Goal: Use online tool/utility: Utilize a website feature to perform a specific function

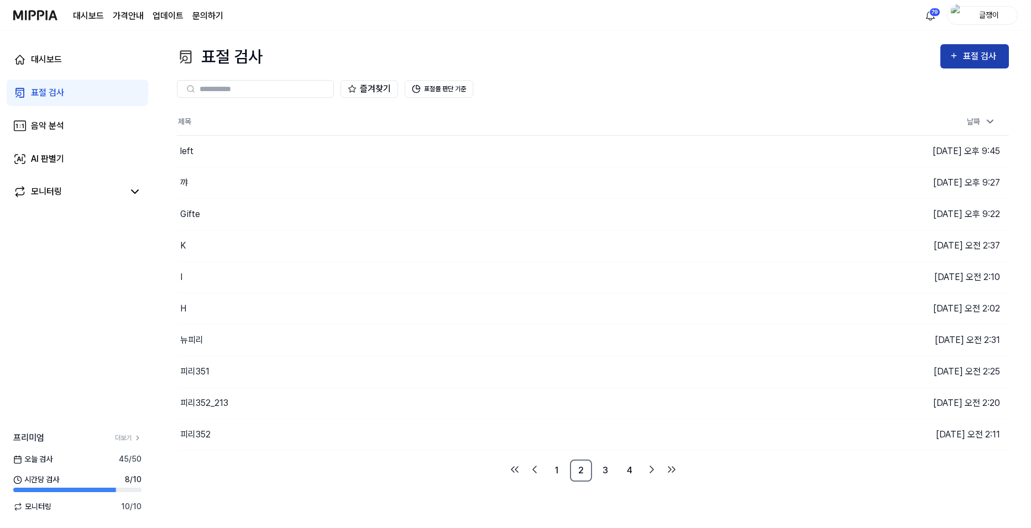
click at [951, 57] on icon "button" at bounding box center [953, 55] width 9 height 13
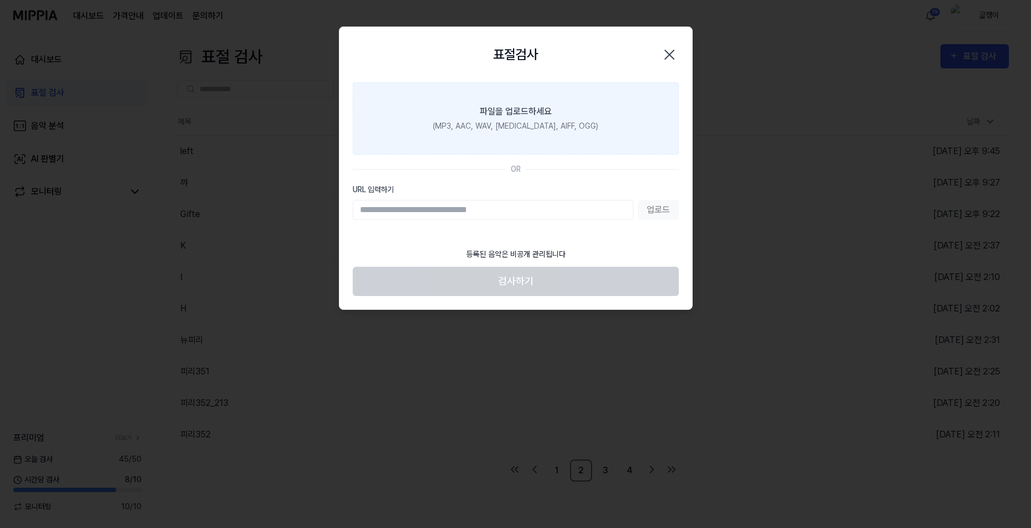
click at [530, 131] on div "(MP3, AAC, WAV, [MEDICAL_DATA], AIFF, OGG)" at bounding box center [515, 127] width 165 height 12
click at [0, 0] on input "파일을 업로드하세요 (MP3, AAC, WAV, [MEDICAL_DATA], AIFF, OGG)" at bounding box center [0, 0] width 0 height 0
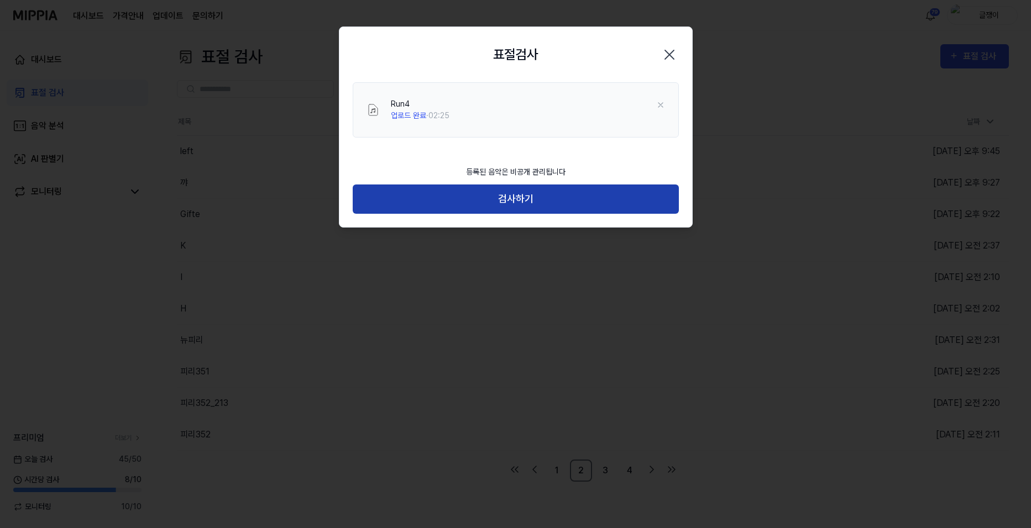
click at [514, 191] on button "검사하기" at bounding box center [516, 199] width 326 height 29
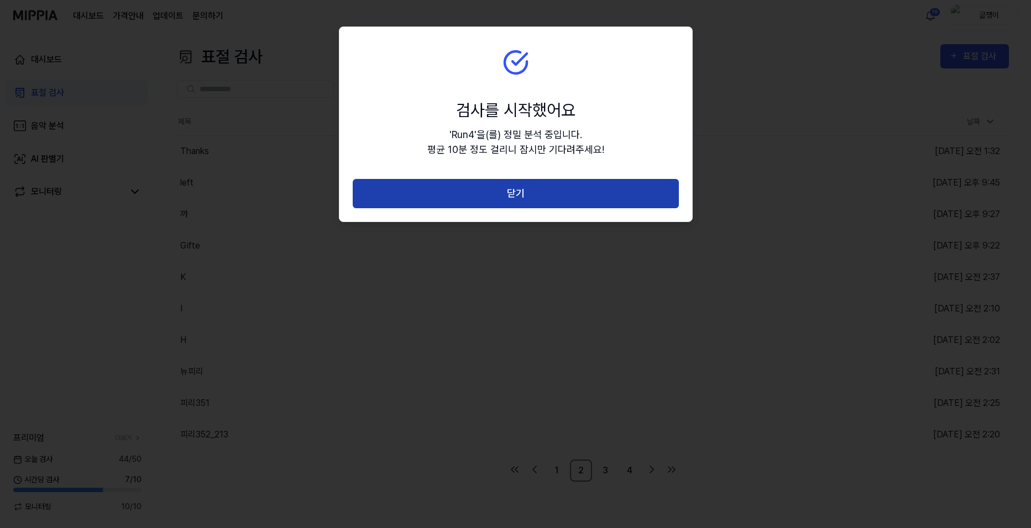
click at [515, 195] on button "닫기" at bounding box center [516, 193] width 326 height 29
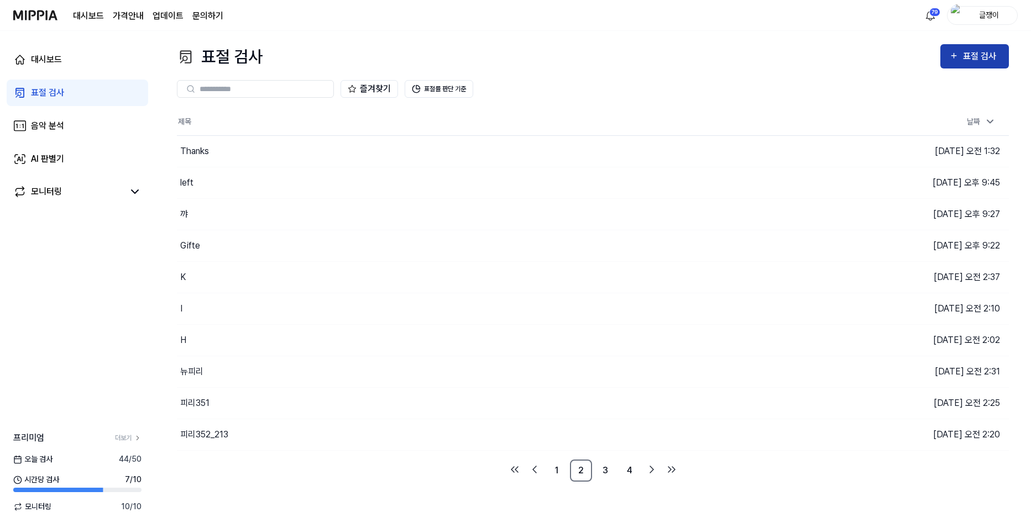
click at [965, 56] on div "표절 검사" at bounding box center [981, 56] width 37 height 14
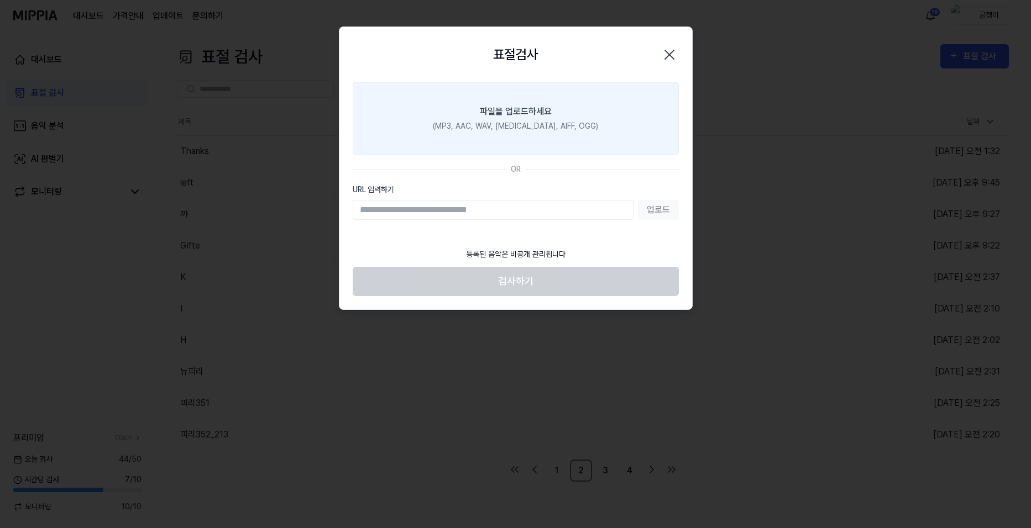
click at [520, 115] on div "파일을 업로드하세요" at bounding box center [516, 111] width 72 height 13
click at [0, 0] on input "파일을 업로드하세요 (MP3, AAC, WAV, [MEDICAL_DATA], AIFF, OGG)" at bounding box center [0, 0] width 0 height 0
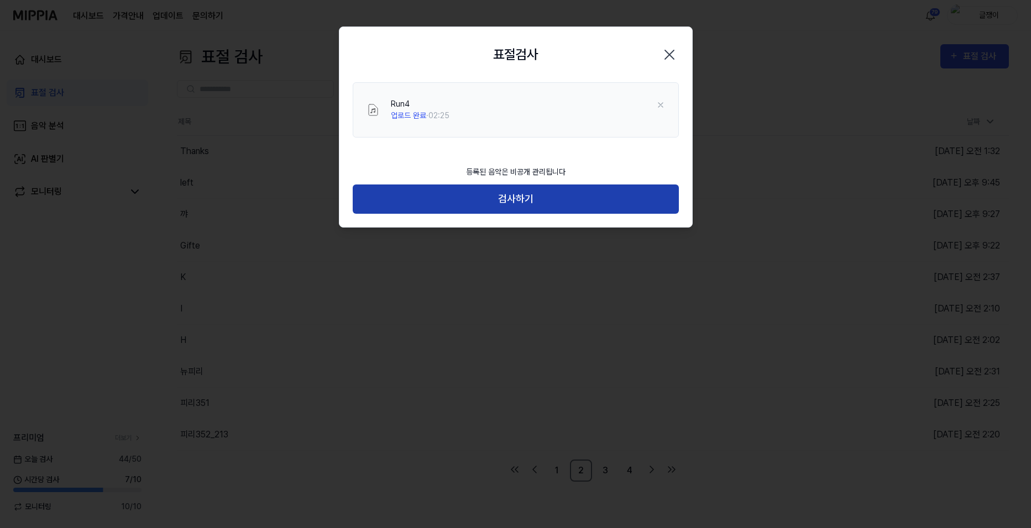
click at [522, 186] on button "검사하기" at bounding box center [516, 199] width 326 height 29
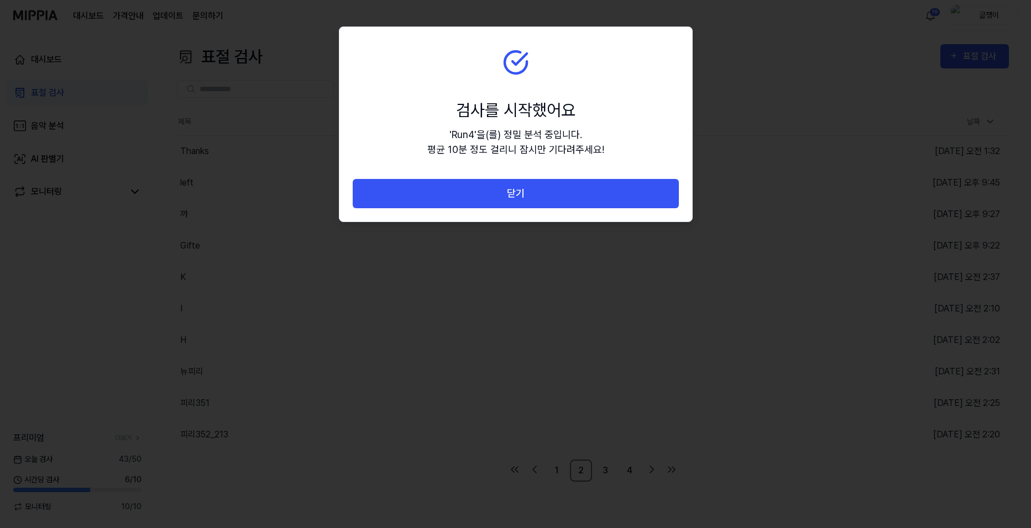
click at [522, 186] on button "닫기" at bounding box center [516, 193] width 326 height 29
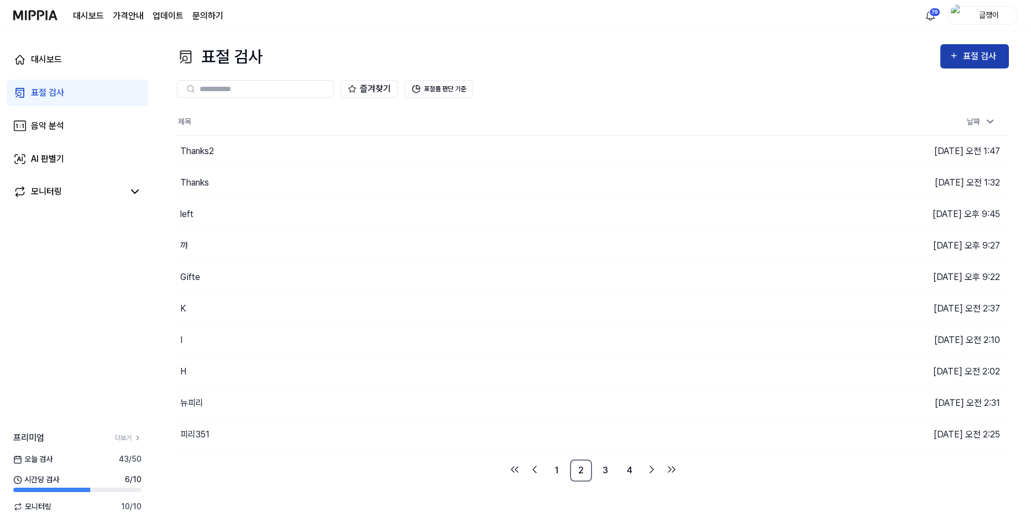
click at [964, 52] on div "표절 검사" at bounding box center [981, 56] width 37 height 14
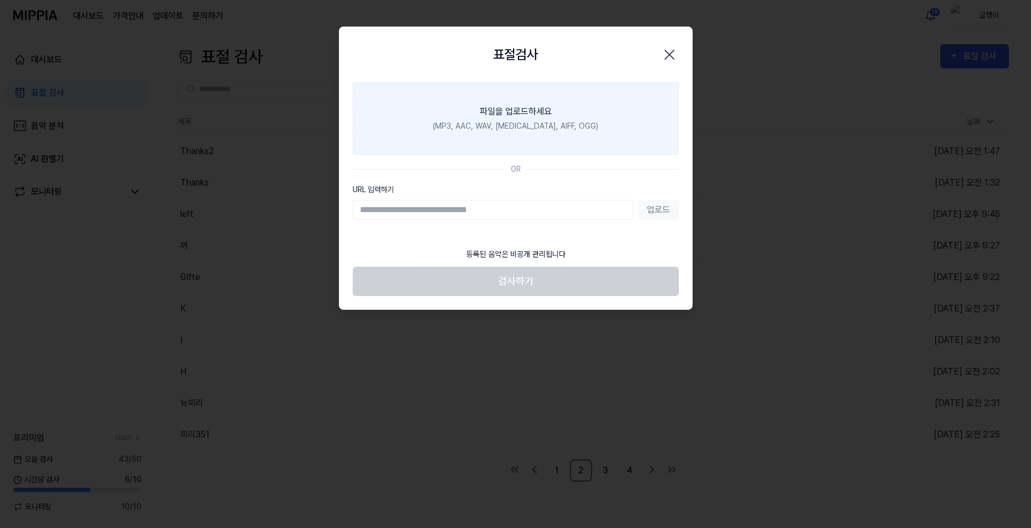
click at [536, 117] on div "파일을 업로드하세요" at bounding box center [516, 111] width 72 height 13
click at [0, 0] on input "파일을 업로드하세요 (MP3, AAC, WAV, [MEDICAL_DATA], AIFF, OGG)" at bounding box center [0, 0] width 0 height 0
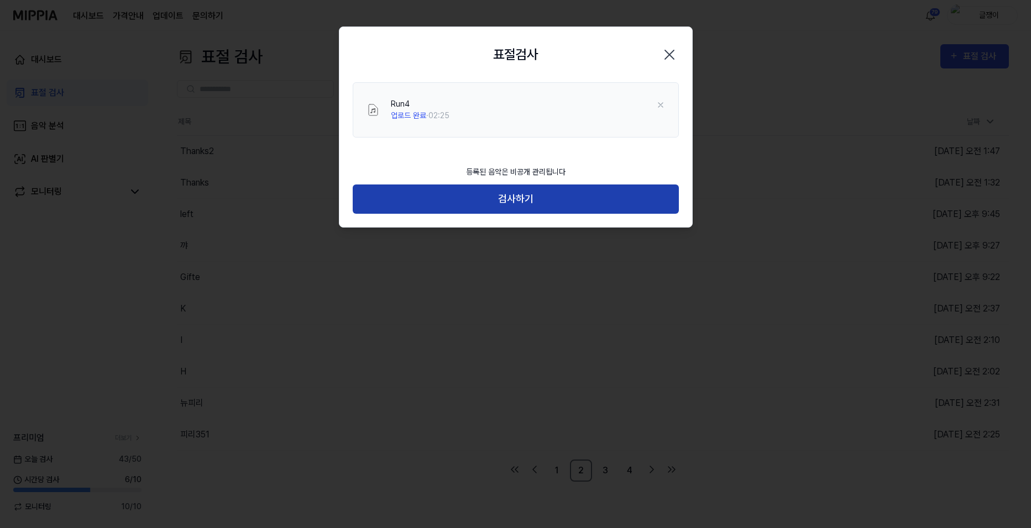
click at [521, 199] on button "검사하기" at bounding box center [516, 199] width 326 height 29
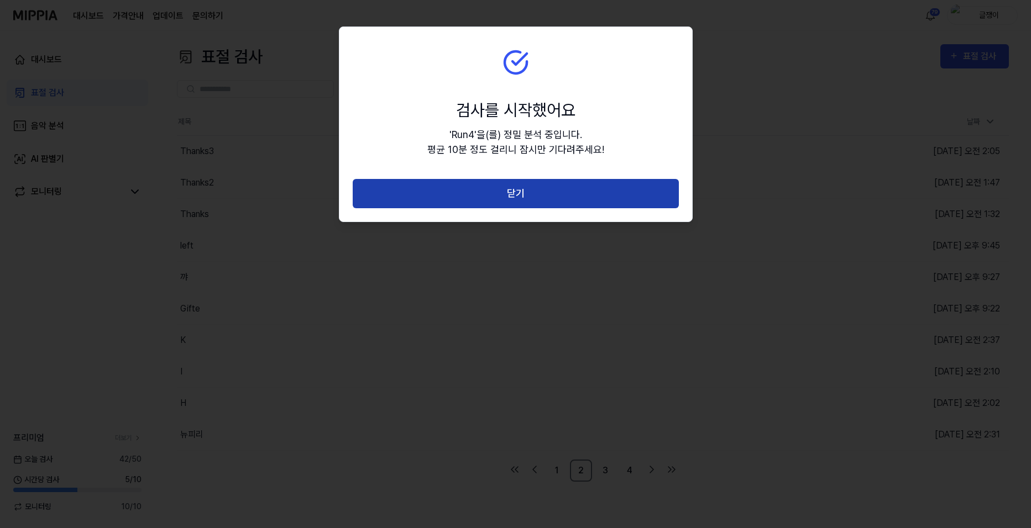
click at [512, 189] on button "닫기" at bounding box center [516, 193] width 326 height 29
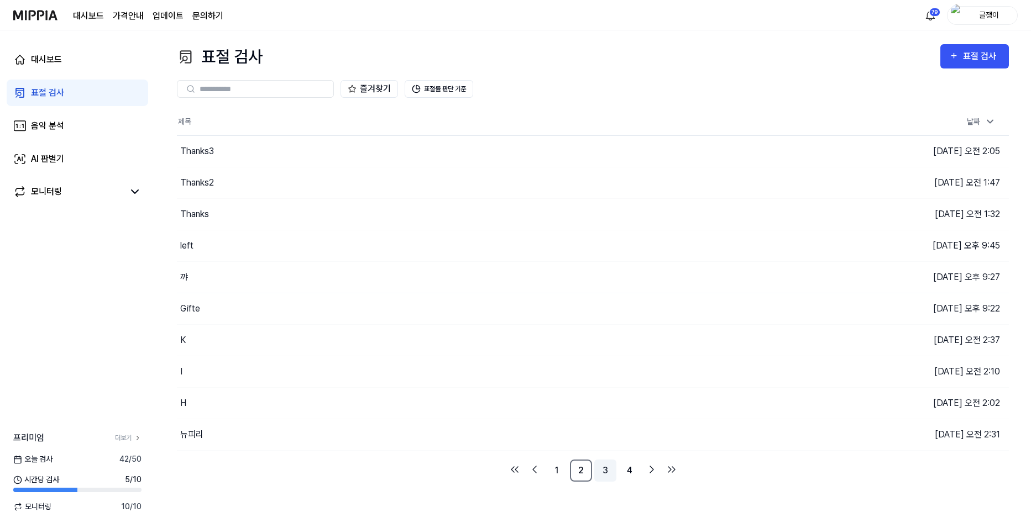
click at [603, 471] on link "3" at bounding box center [605, 471] width 22 height 22
click at [624, 473] on link "4" at bounding box center [630, 471] width 22 height 22
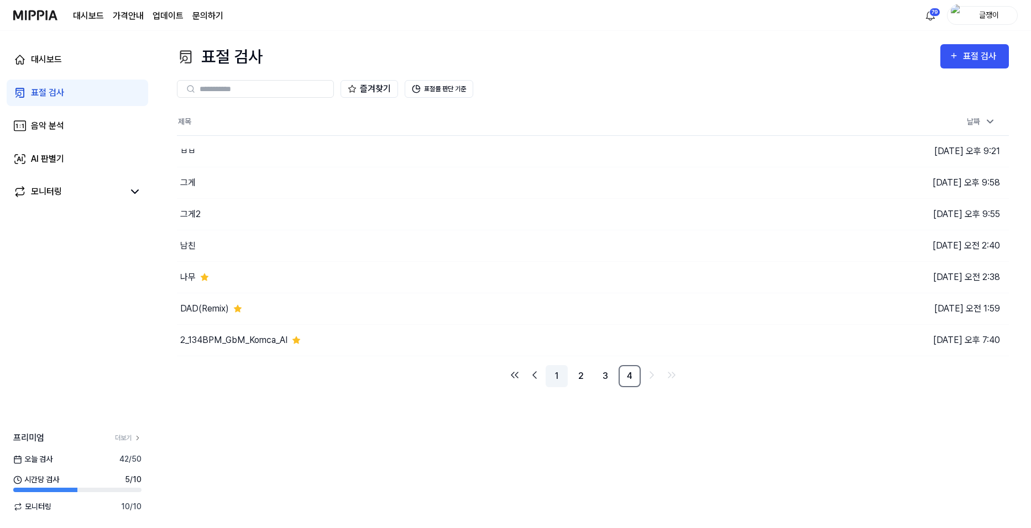
click at [555, 375] on link "1" at bounding box center [557, 376] width 22 height 22
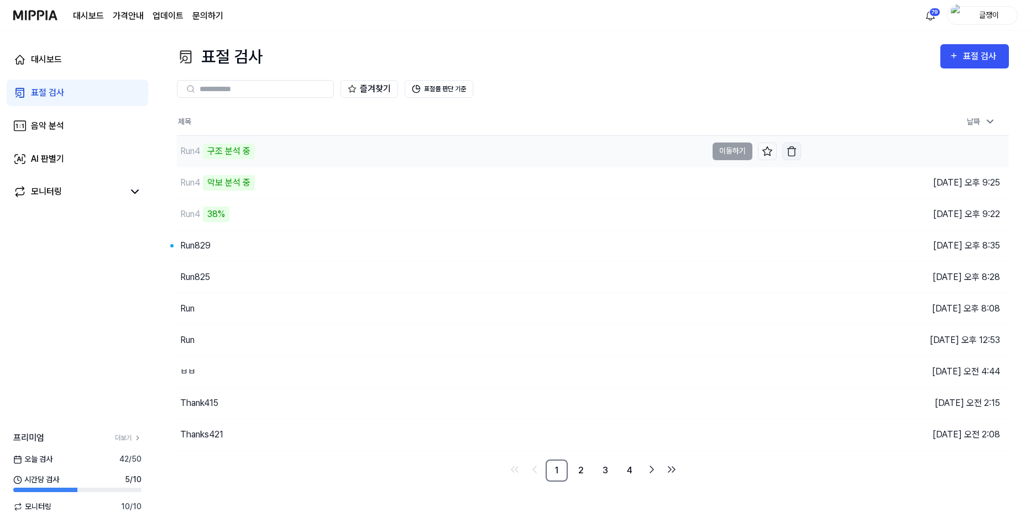
click at [792, 151] on img "button" at bounding box center [791, 151] width 11 height 11
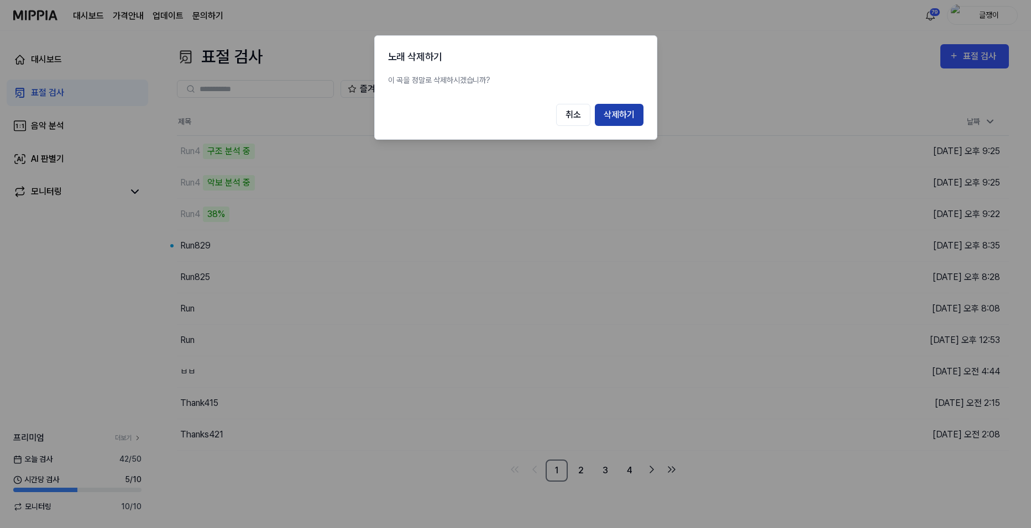
click at [621, 118] on button "삭제하기" at bounding box center [619, 115] width 49 height 22
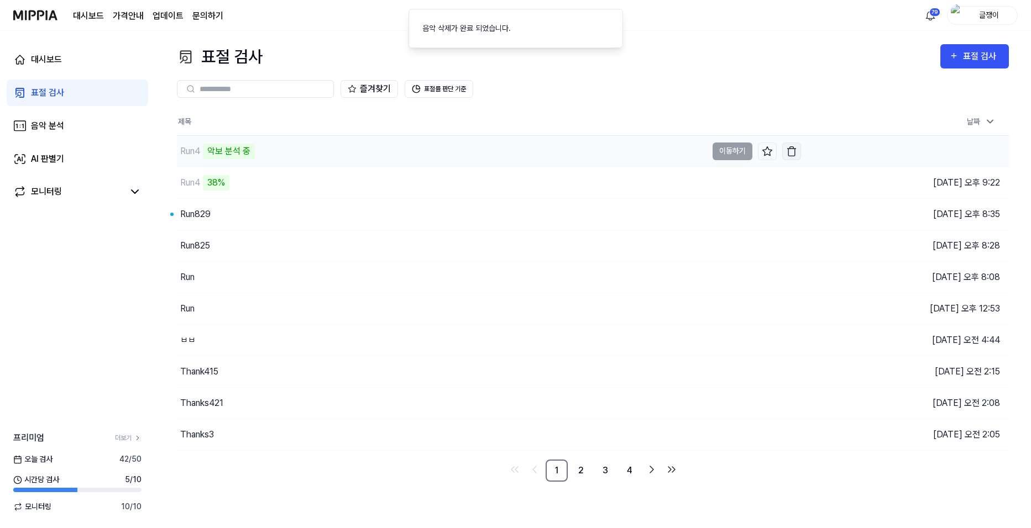
click at [795, 146] on img "button" at bounding box center [791, 151] width 11 height 11
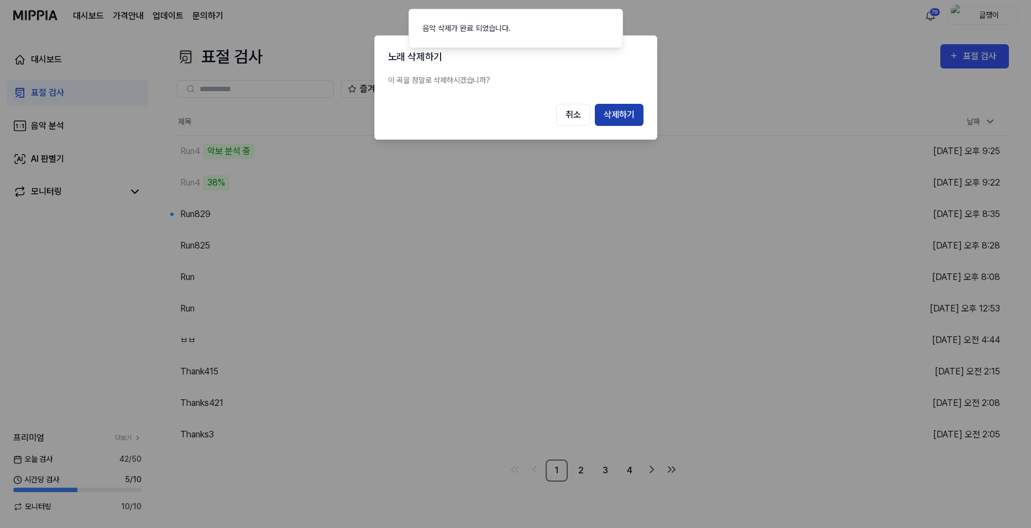
click at [620, 117] on button "삭제하기" at bounding box center [619, 115] width 49 height 22
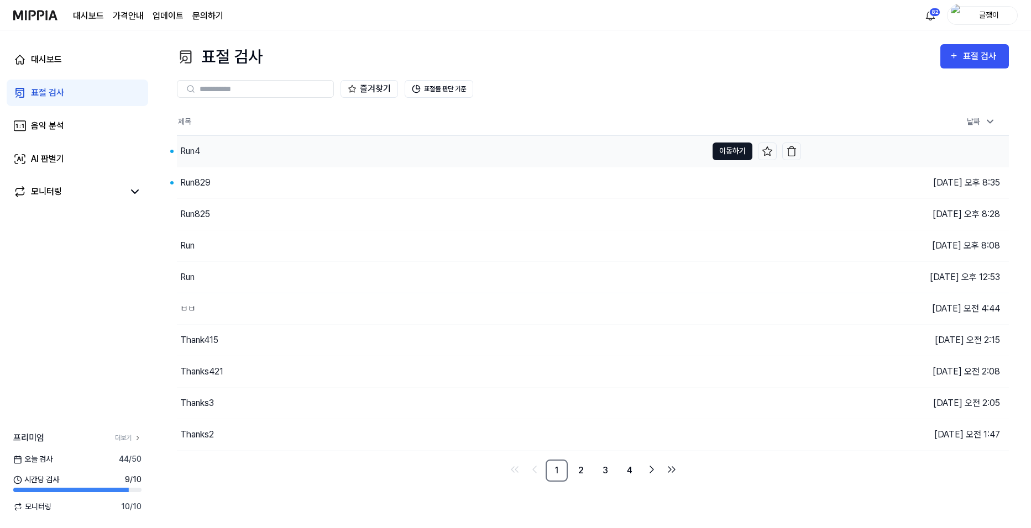
click at [725, 151] on button "이동하기" at bounding box center [733, 152] width 40 height 18
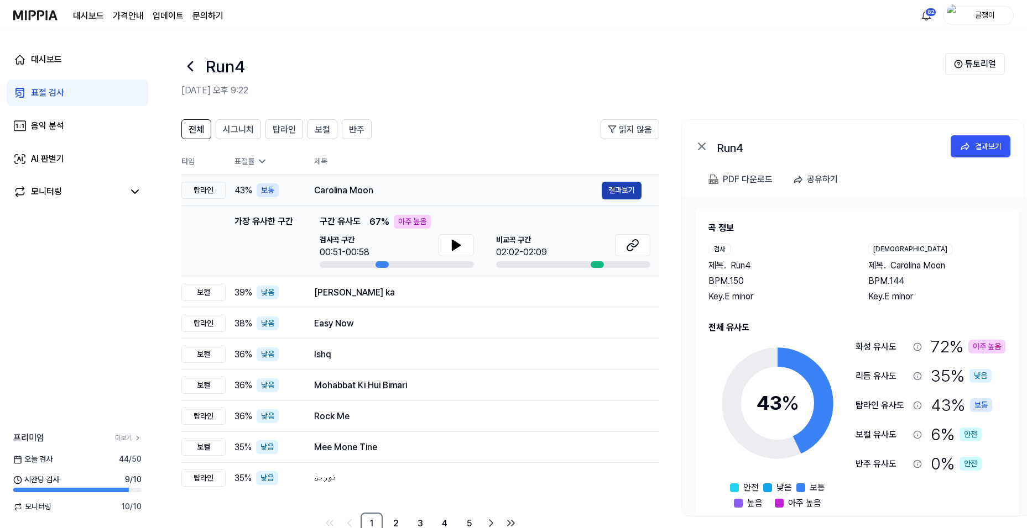
click at [621, 189] on button "결과보기" at bounding box center [621, 191] width 40 height 18
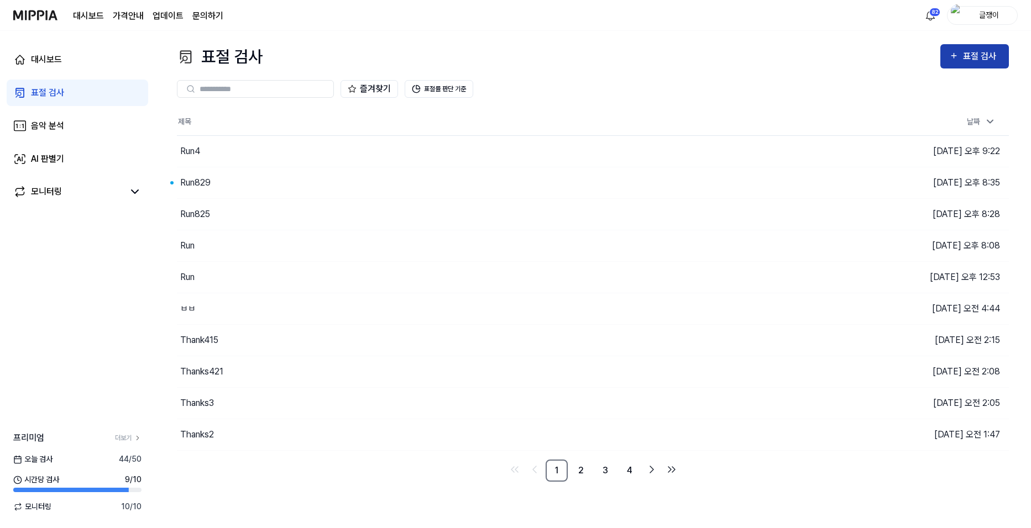
click at [969, 49] on button "표절 검사" at bounding box center [974, 56] width 69 height 24
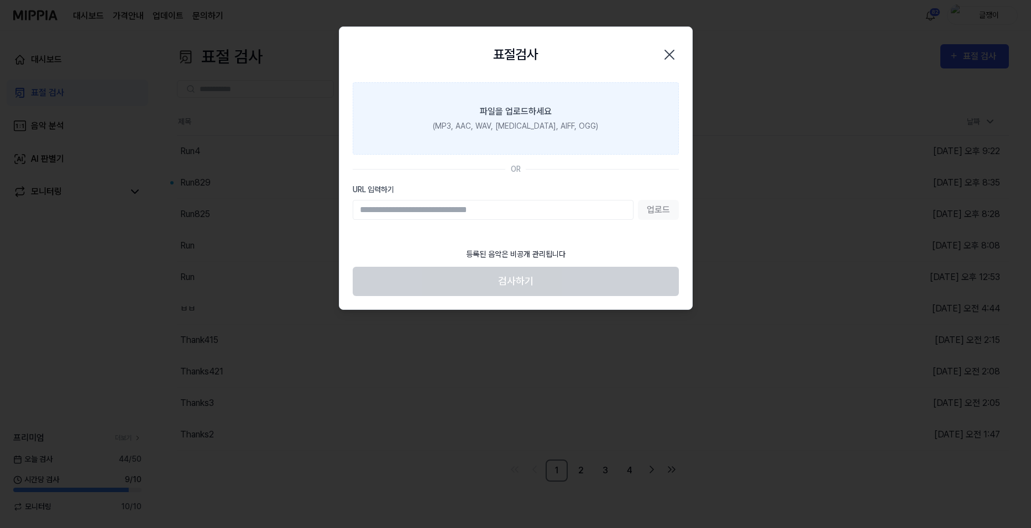
click at [515, 108] on div "파일을 업로드하세요" at bounding box center [516, 111] width 72 height 13
click at [0, 0] on input "파일을 업로드하세요 (MP3, AAC, WAV, [MEDICAL_DATA], AIFF, OGG)" at bounding box center [0, 0] width 0 height 0
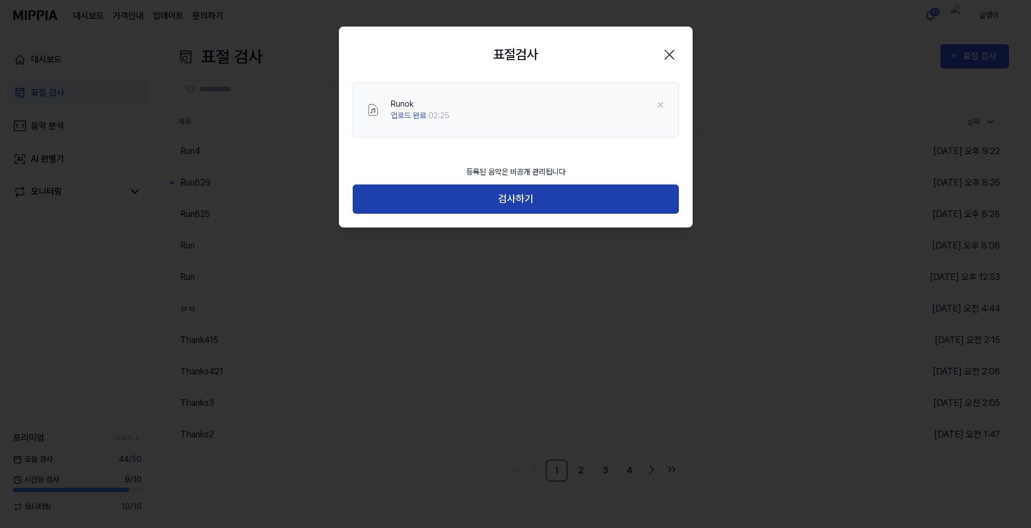
click at [516, 192] on button "검사하기" at bounding box center [516, 199] width 326 height 29
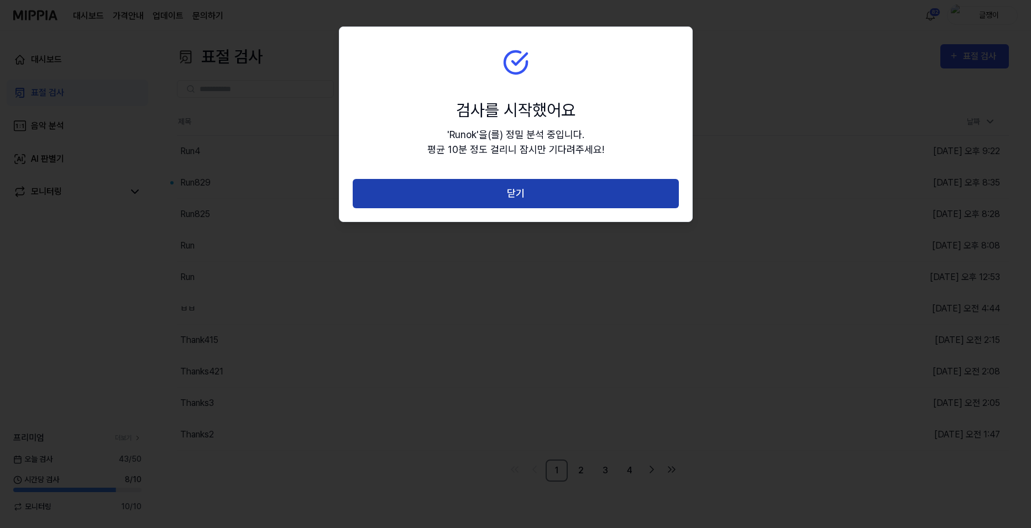
click at [524, 192] on button "닫기" at bounding box center [516, 193] width 326 height 29
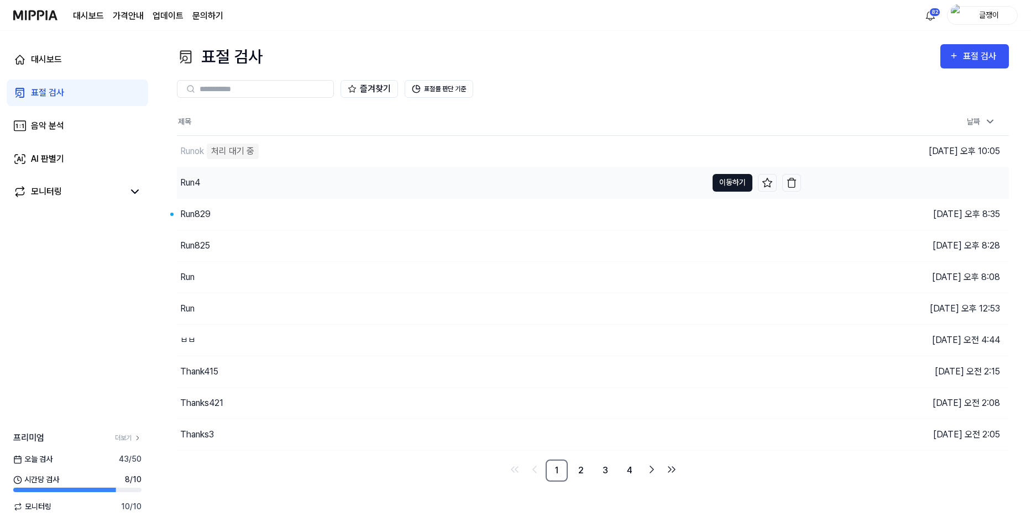
click at [735, 179] on button "이동하기" at bounding box center [733, 183] width 40 height 18
click at [721, 179] on button "이동하기" at bounding box center [733, 183] width 40 height 18
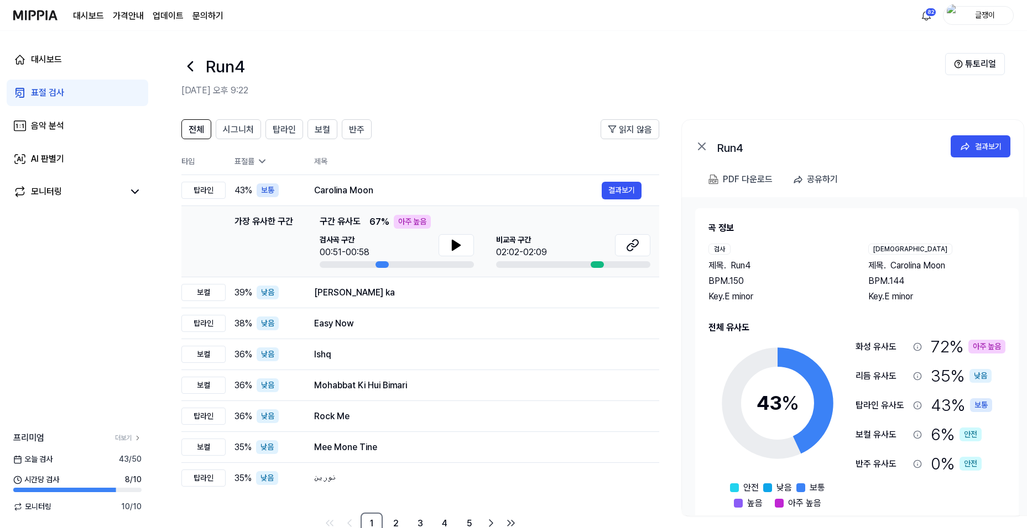
drag, startPoint x: 890, startPoint y: 268, endPoint x: 915, endPoint y: 265, distance: 25.6
click at [915, 265] on span "Carolina Moon" at bounding box center [917, 265] width 55 height 13
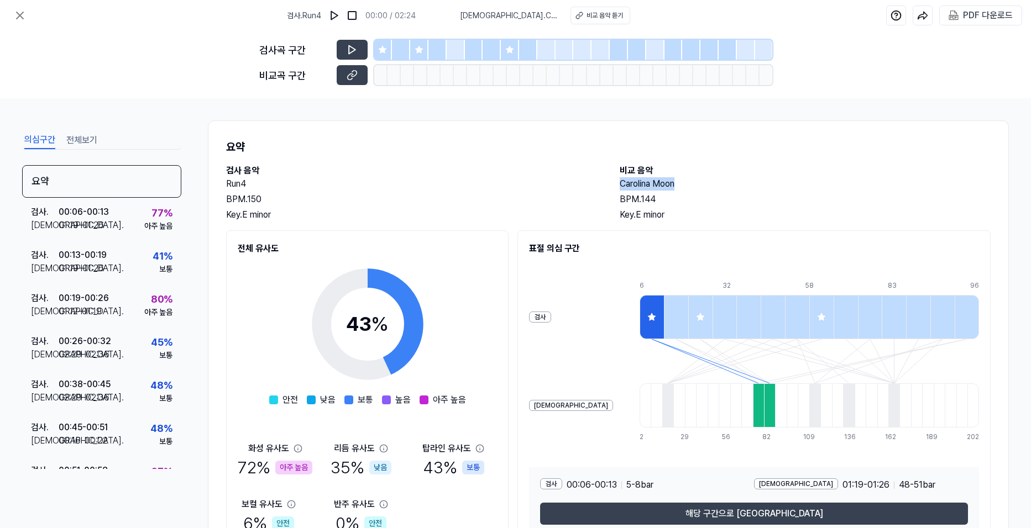
drag, startPoint x: 618, startPoint y: 183, endPoint x: 675, endPoint y: 186, distance: 57.0
click at [675, 186] on h2 "Carolina Moon" at bounding box center [805, 183] width 371 height 13
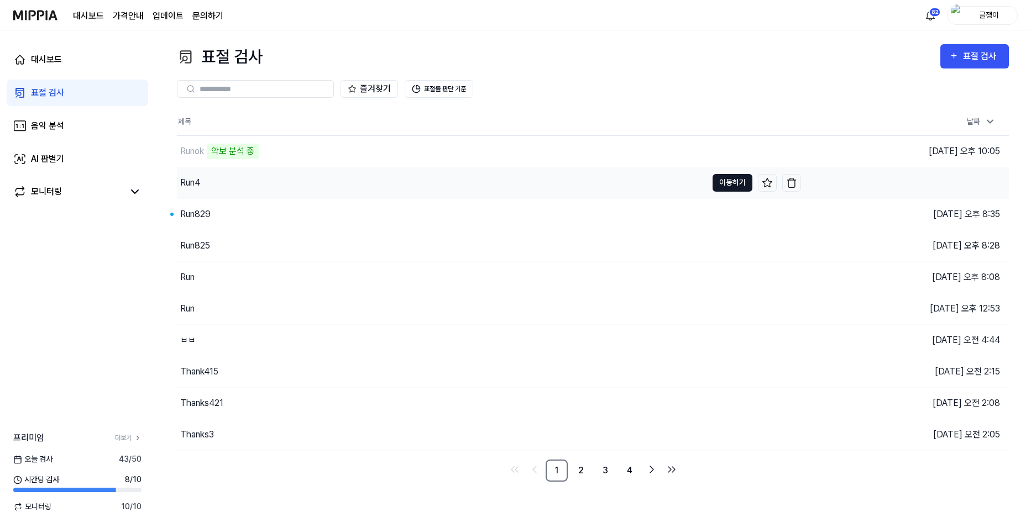
click at [727, 182] on button "이동하기" at bounding box center [733, 183] width 40 height 18
click at [723, 186] on button "이동하기" at bounding box center [733, 183] width 40 height 18
click at [716, 214] on button "이동하기" at bounding box center [733, 215] width 40 height 18
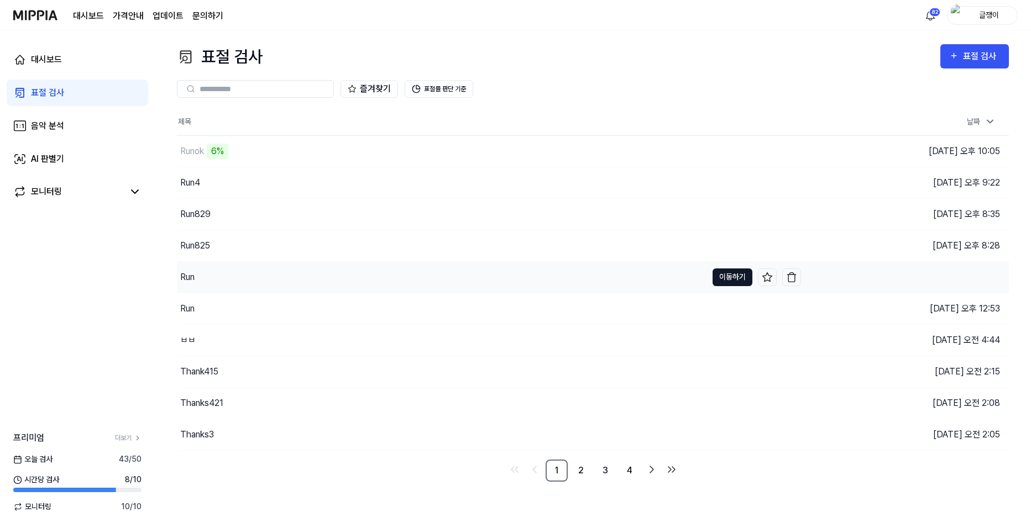
click at [728, 274] on button "이동하기" at bounding box center [733, 278] width 40 height 18
click at [740, 148] on td "Runok 20% 이동하기" at bounding box center [489, 151] width 624 height 31
click at [721, 182] on button "이동하기" at bounding box center [733, 183] width 40 height 18
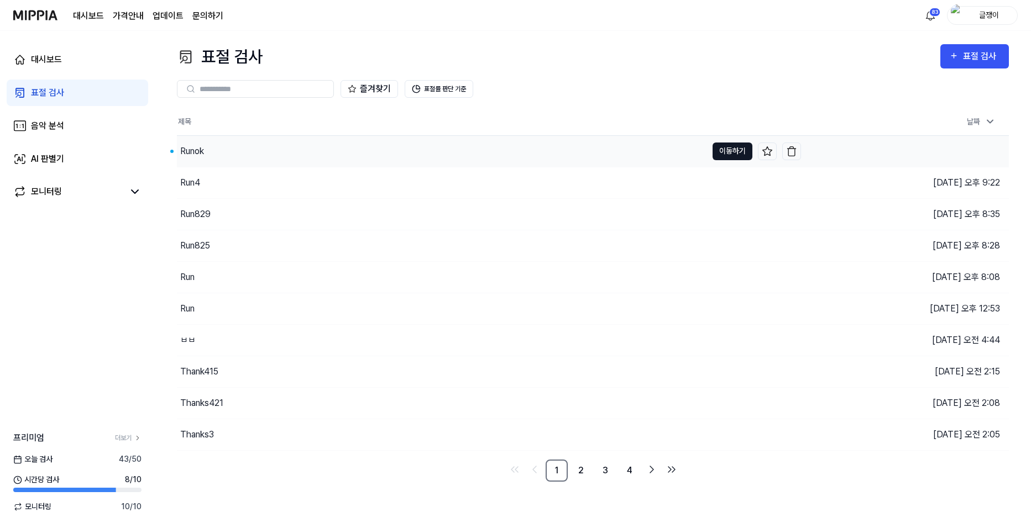
click at [726, 144] on button "이동하기" at bounding box center [733, 152] width 40 height 18
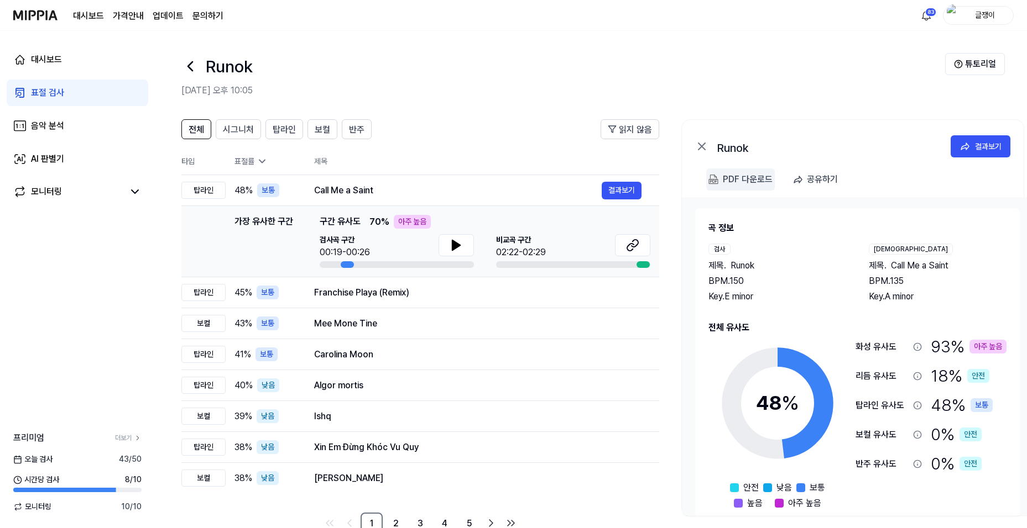
click at [740, 179] on div "PDF 다운로드" at bounding box center [748, 179] width 50 height 14
click at [610, 292] on button "결과보기" at bounding box center [621, 293] width 40 height 18
